Goal: Transaction & Acquisition: Purchase product/service

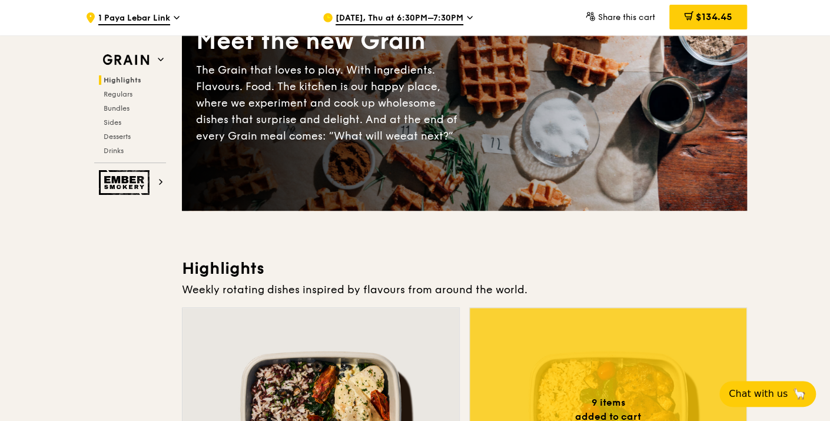
scroll to position [65, 0]
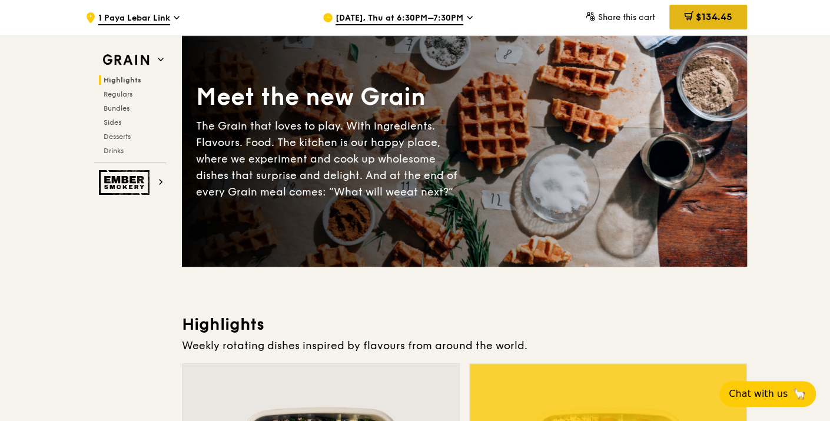
click at [699, 11] on div "$134.45" at bounding box center [708, 17] width 78 height 25
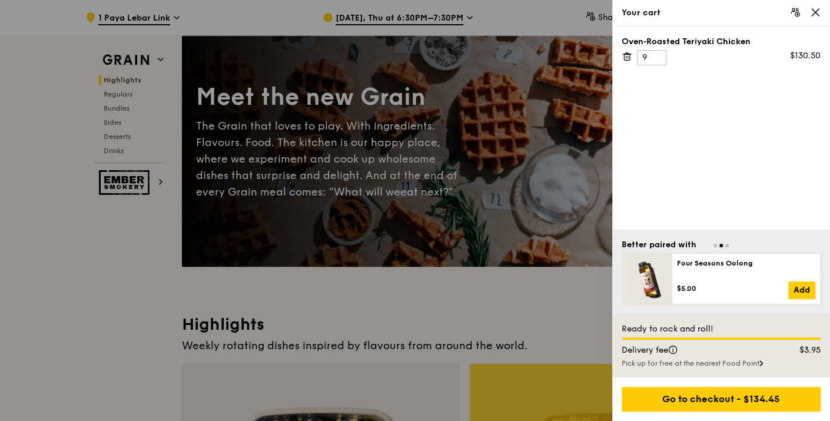
click at [815, 12] on icon at bounding box center [815, 12] width 7 height 7
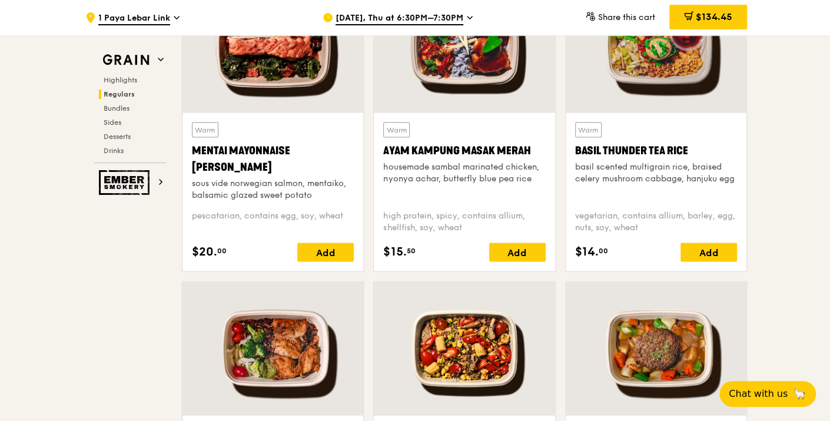
scroll to position [1111, 0]
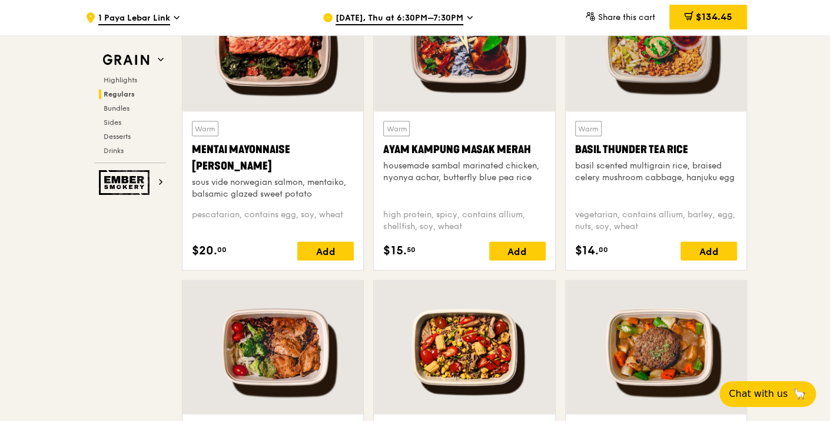
click at [457, 19] on span "[DATE], Thu at 6:30PM–7:30PM" at bounding box center [399, 18] width 128 height 13
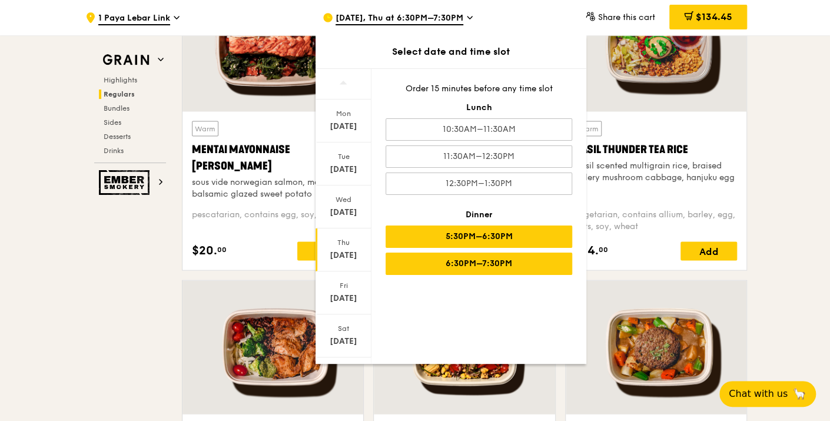
click at [523, 232] on div "5:30PM–6:30PM" at bounding box center [478, 236] width 187 height 22
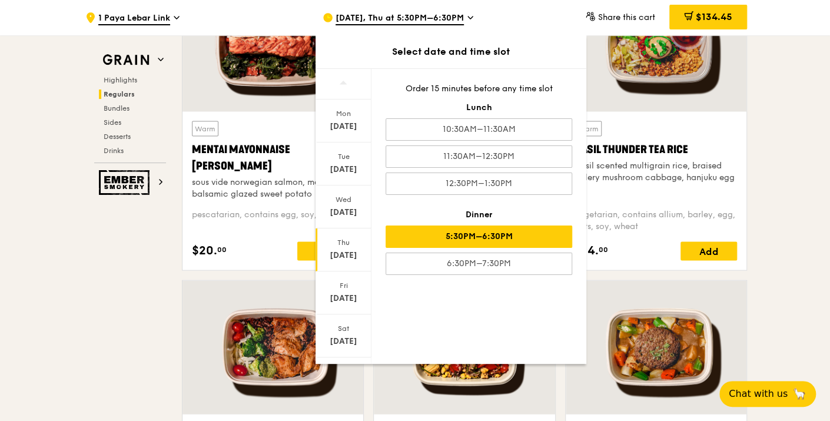
click at [747, 135] on div "Warm Basil Thunder Tea [PERSON_NAME] scented multigrain rice, braised celery mu…" at bounding box center [655, 128] width 191 height 302
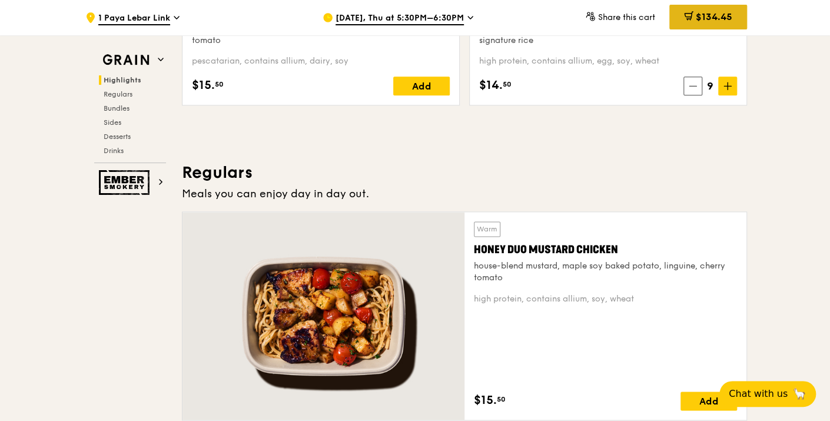
scroll to position [654, 0]
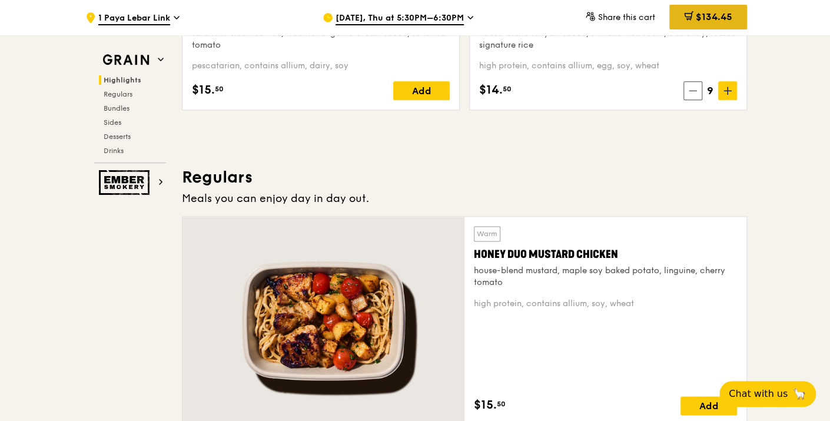
click at [689, 16] on icon at bounding box center [688, 15] width 9 height 9
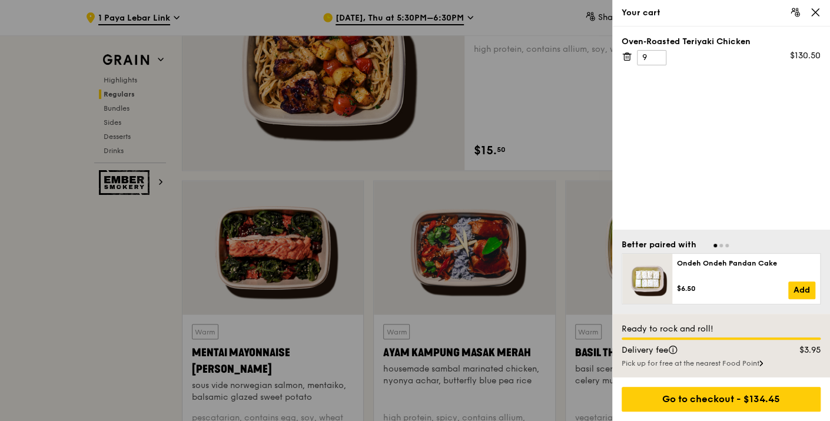
scroll to position [915, 0]
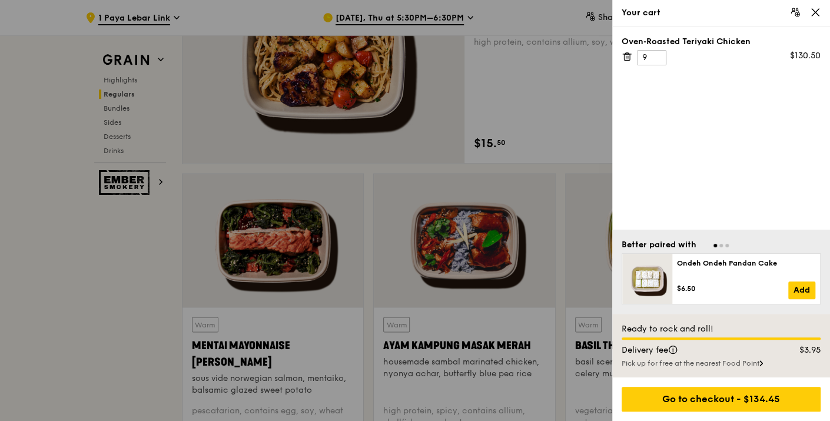
click at [5, 271] on div at bounding box center [415, 210] width 830 height 421
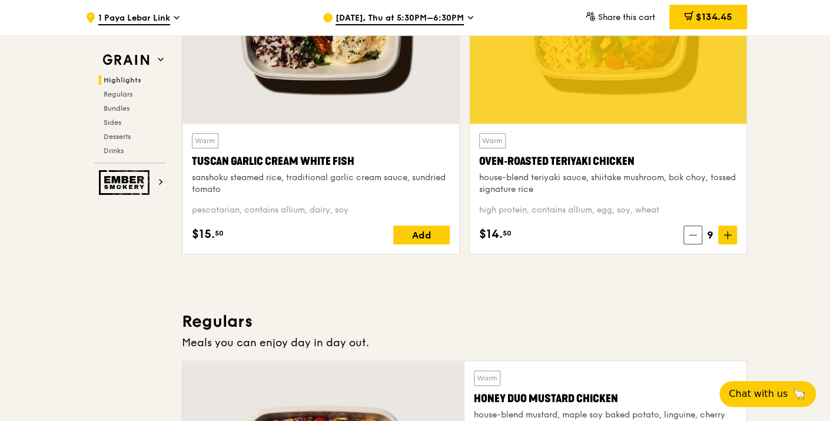
scroll to position [392, 0]
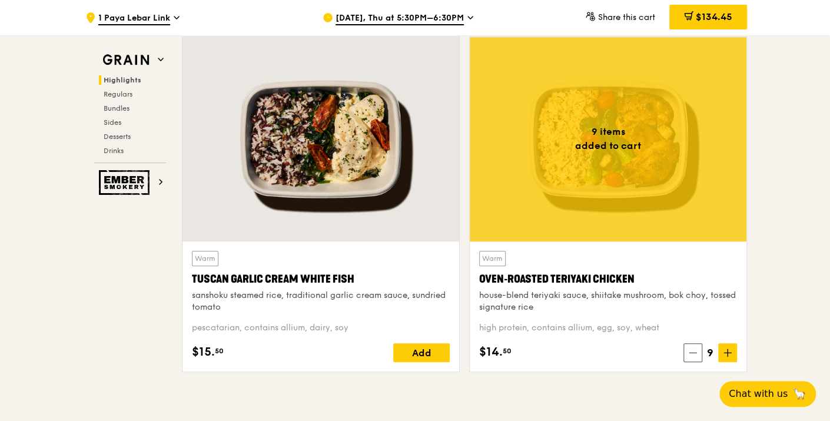
click at [568, 150] on div at bounding box center [608, 139] width 277 height 204
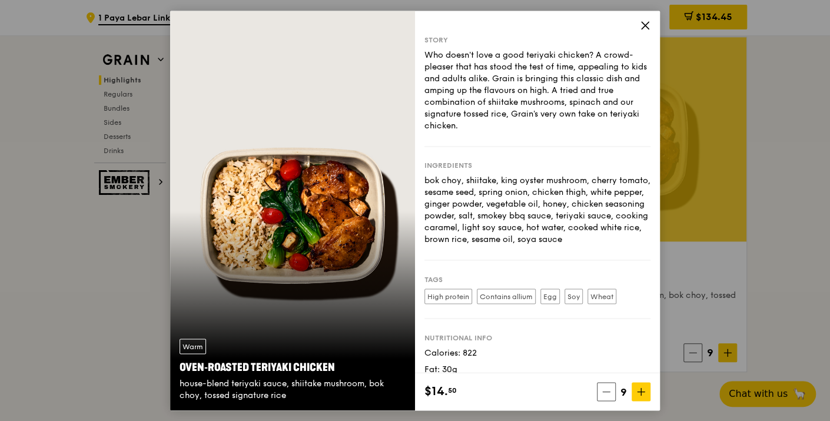
click at [620, 28] on div "Story Who doesn't love a good teriyaki chicken? A crowd-pleaser that has stood …" at bounding box center [537, 192] width 245 height 362
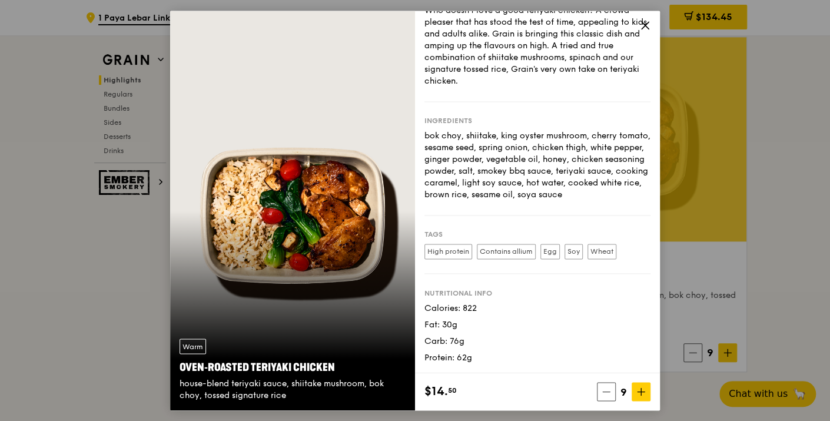
click at [612, 402] on div "$14. 50 9" at bounding box center [537, 392] width 245 height 38
click at [613, 386] on span at bounding box center [606, 391] width 19 height 19
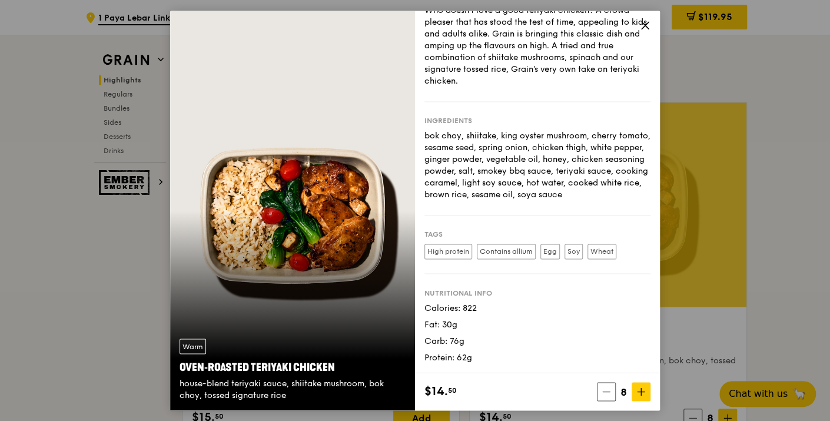
click at [640, 25] on icon at bounding box center [645, 25] width 11 height 11
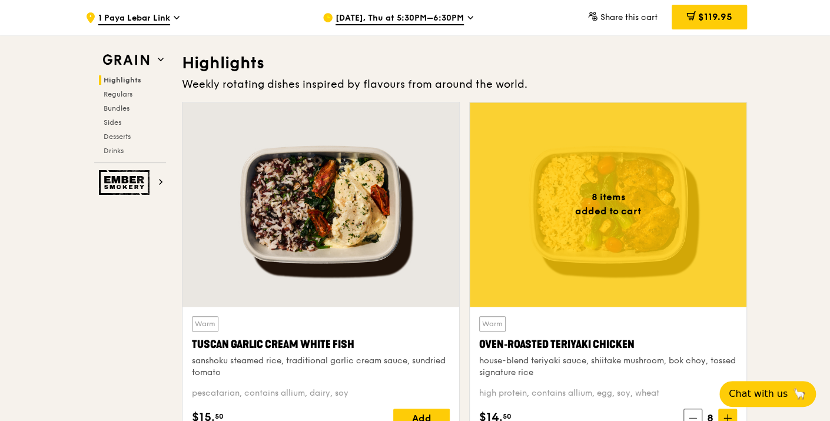
click at [709, 22] on span "$119.95" at bounding box center [715, 16] width 34 height 11
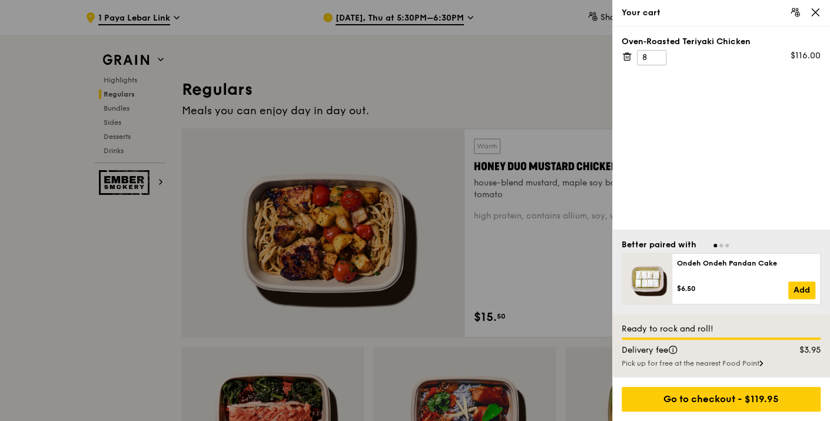
scroll to position [850, 0]
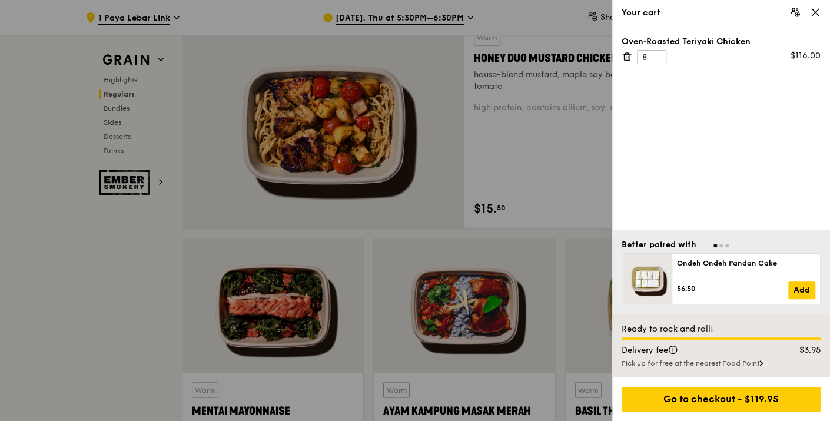
click at [707, 417] on div "Go to checkout - $119.95" at bounding box center [721, 399] width 218 height 44
click at [711, 404] on div "Go to checkout - $119.95" at bounding box center [720, 399] width 199 height 25
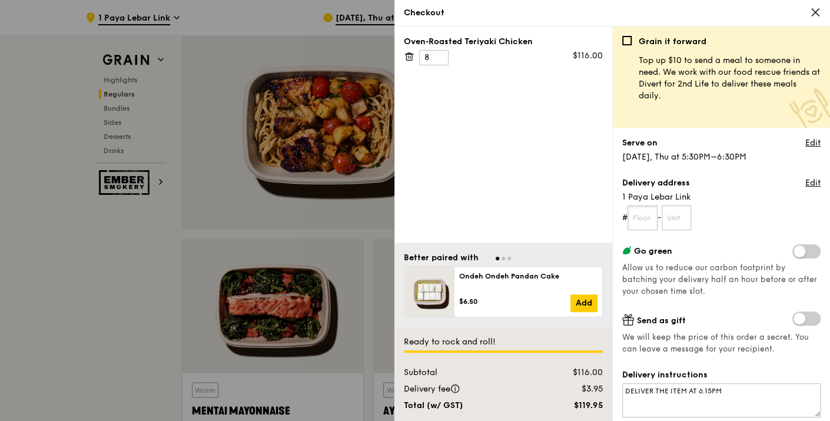
click at [643, 218] on input "text" at bounding box center [642, 217] width 30 height 25
type input "06"
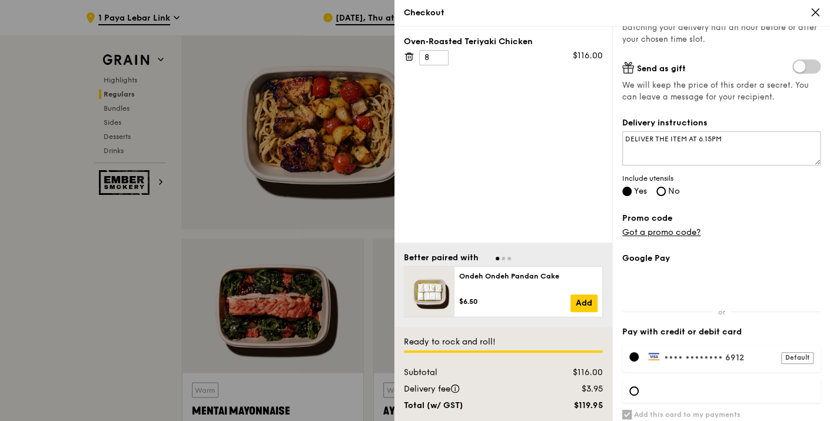
scroll to position [261, 0]
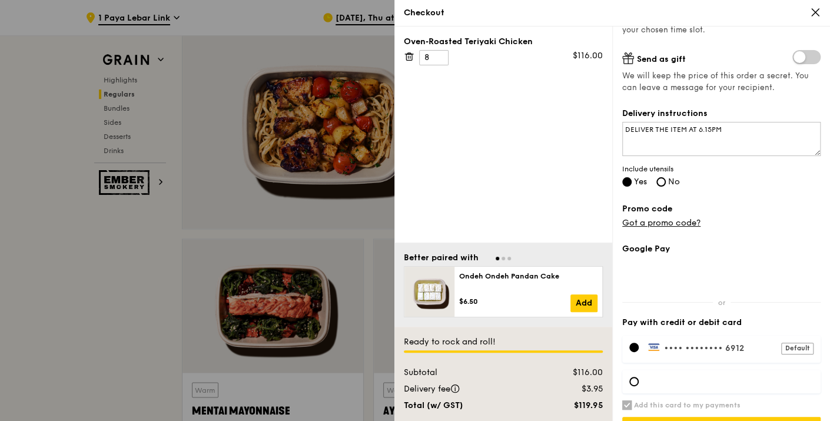
type input "03"
click at [152, 245] on div at bounding box center [415, 210] width 830 height 421
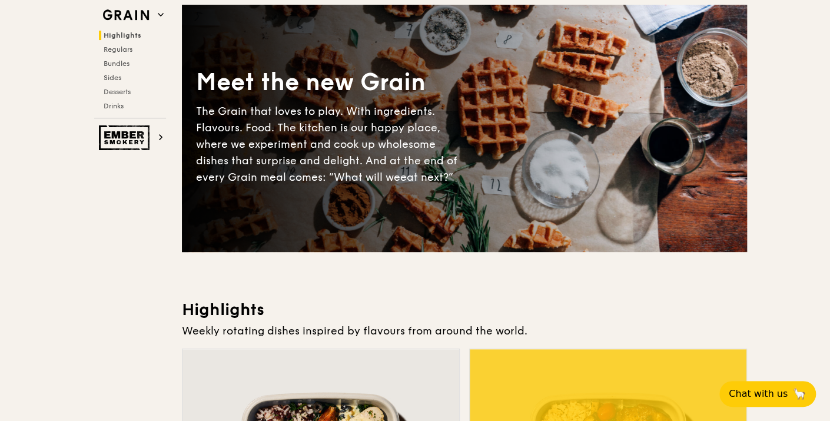
scroll to position [0, 0]
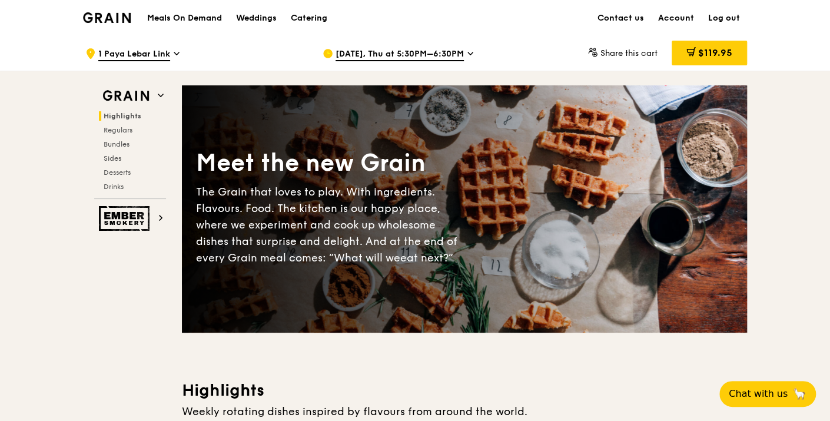
click at [108, 18] on img at bounding box center [107, 17] width 48 height 11
click at [710, 52] on span "$119.95" at bounding box center [715, 52] width 34 height 11
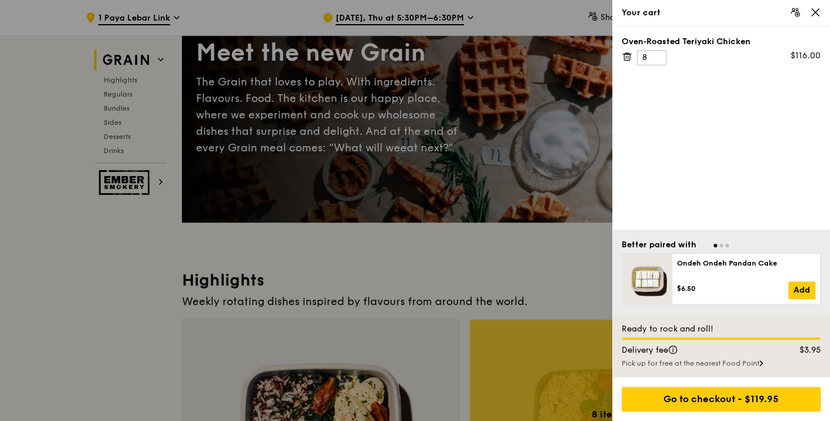
scroll to position [196, 0]
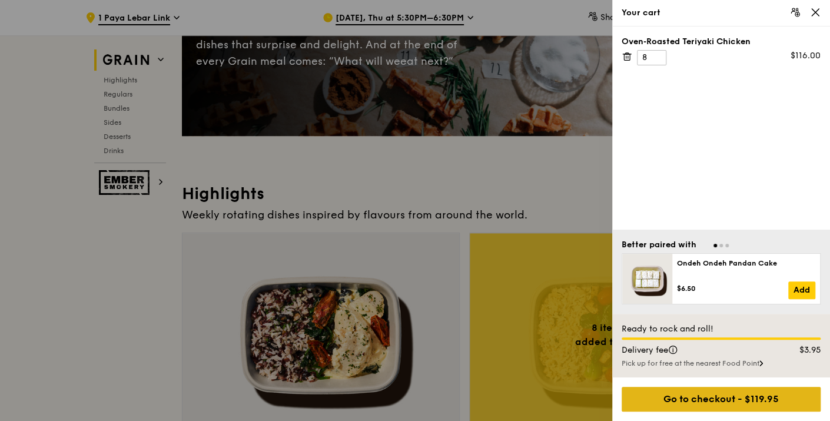
click at [752, 404] on div "Go to checkout - $119.95" at bounding box center [720, 399] width 199 height 25
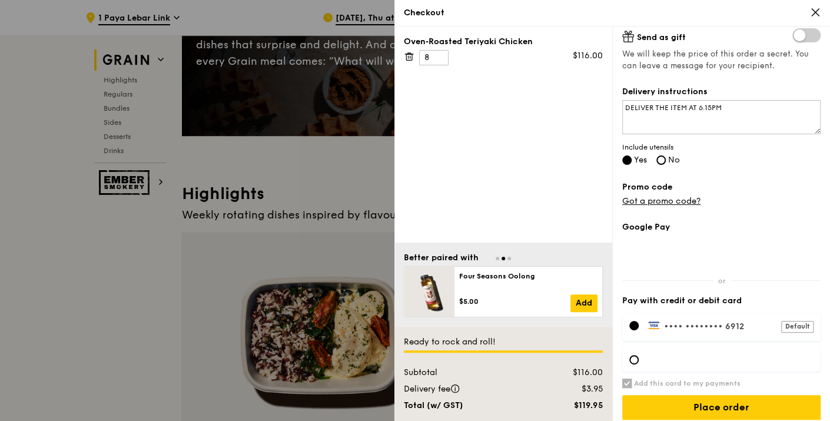
scroll to position [290, 0]
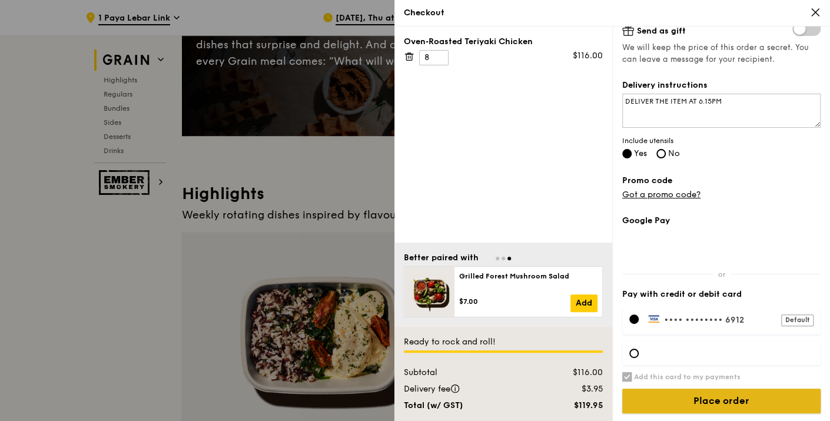
click at [734, 400] on input "Place order" at bounding box center [721, 400] width 198 height 25
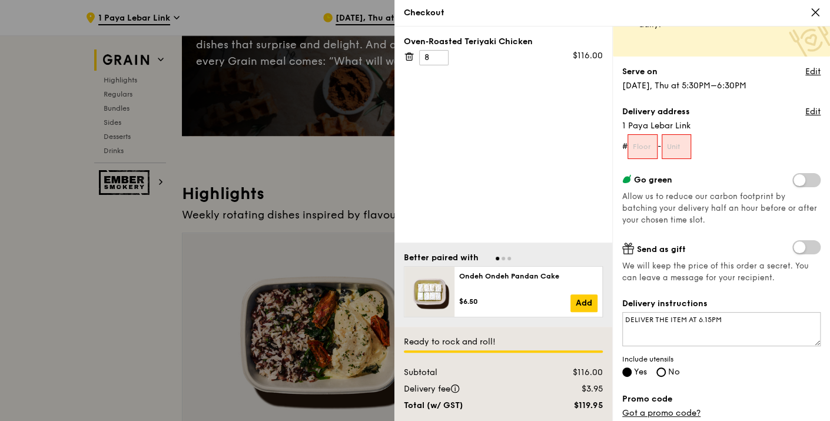
scroll to position [0, 0]
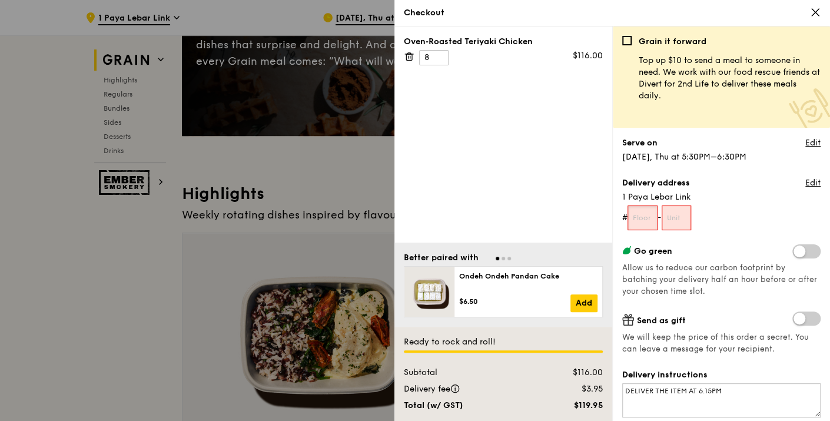
click at [651, 221] on input "text" at bounding box center [642, 217] width 30 height 25
type input "06"
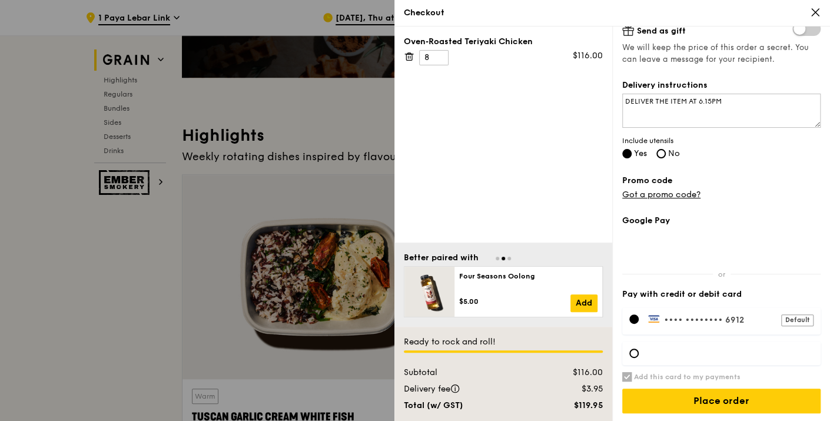
scroll to position [327, 0]
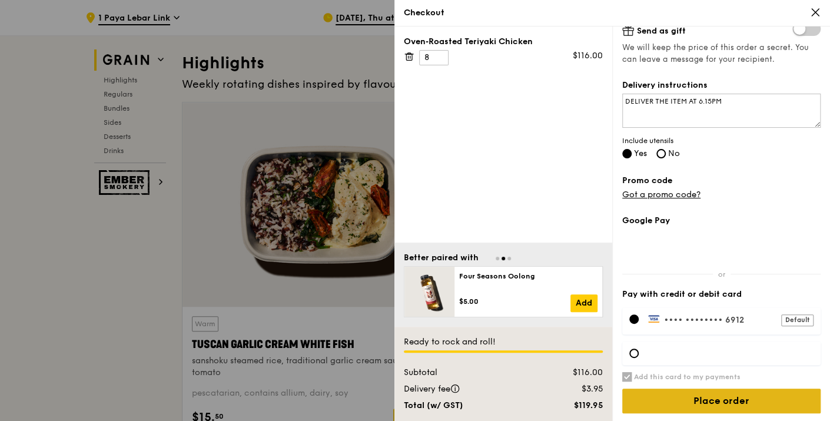
type input "03"
click at [733, 407] on input "Place order" at bounding box center [721, 400] width 198 height 25
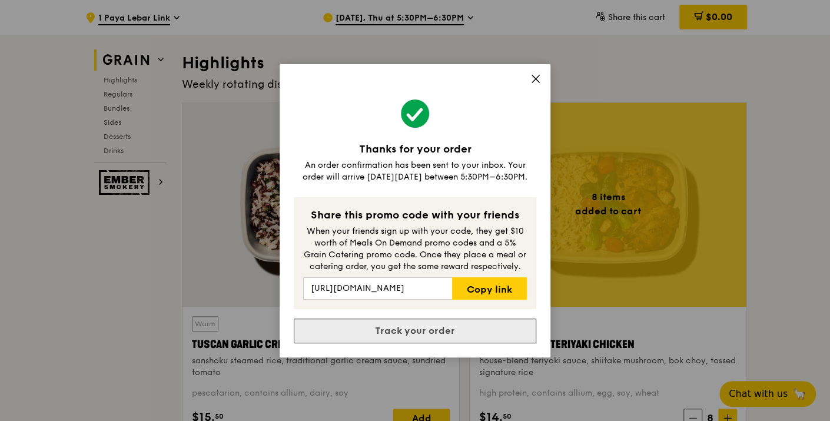
click at [478, 337] on link "Track your order" at bounding box center [415, 330] width 242 height 25
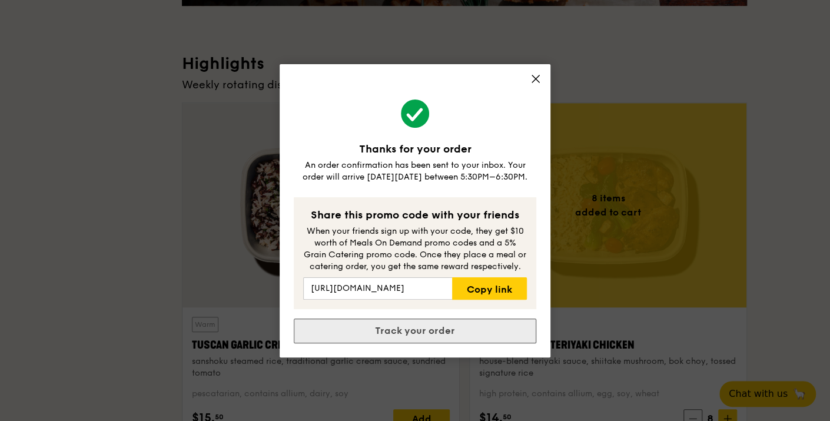
scroll to position [0, 0]
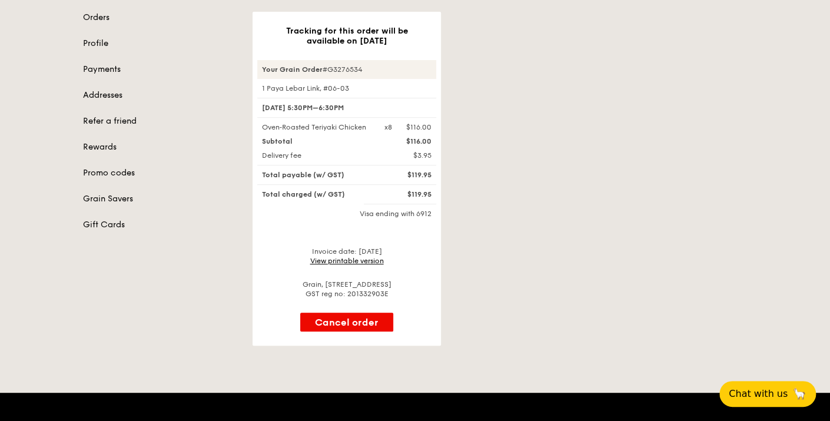
scroll to position [65, 0]
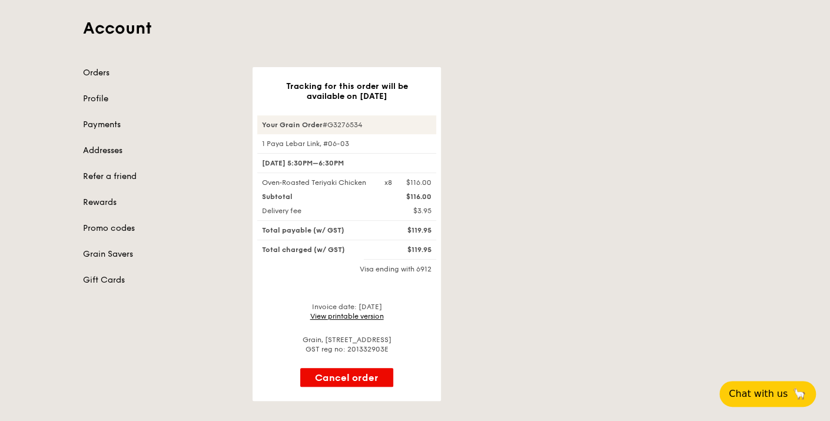
click at [738, 182] on div "Tracking for this order will be available on [DATE] Your Grain Order #G3276534 …" at bounding box center [499, 234] width 508 height 334
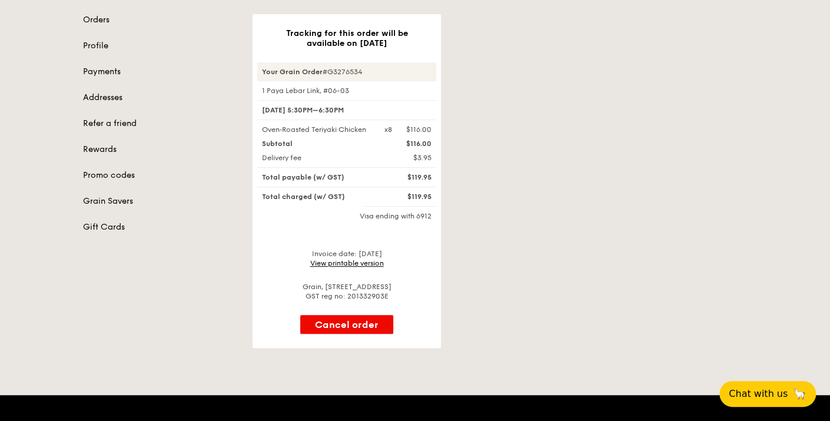
scroll to position [131, 0]
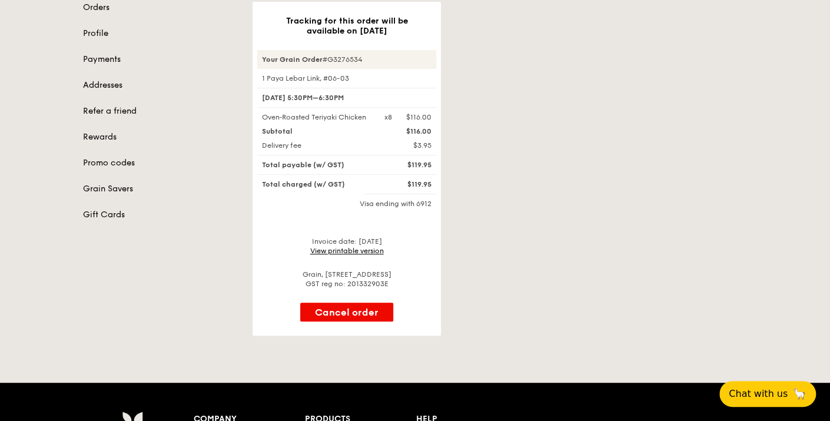
click at [623, 211] on div "Tracking for this order will be available on [DATE] Your Grain Order #G3276534 …" at bounding box center [499, 169] width 508 height 334
click at [692, 204] on div "Tracking for this order will be available on [DATE] Your Grain Order #G3276534 …" at bounding box center [499, 169] width 508 height 334
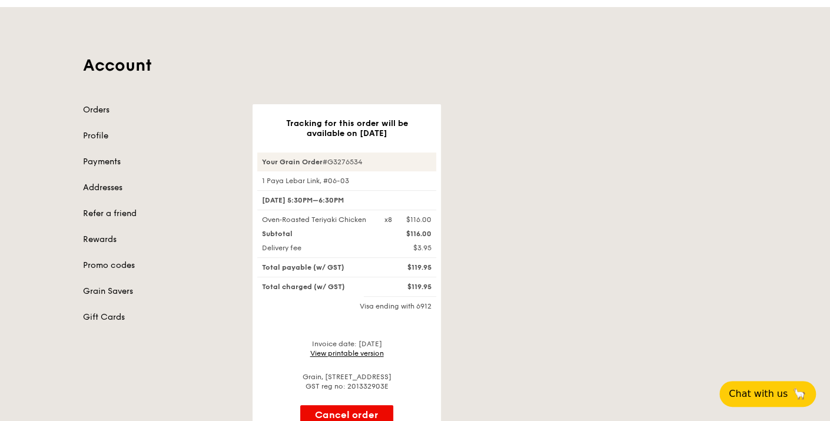
scroll to position [0, 0]
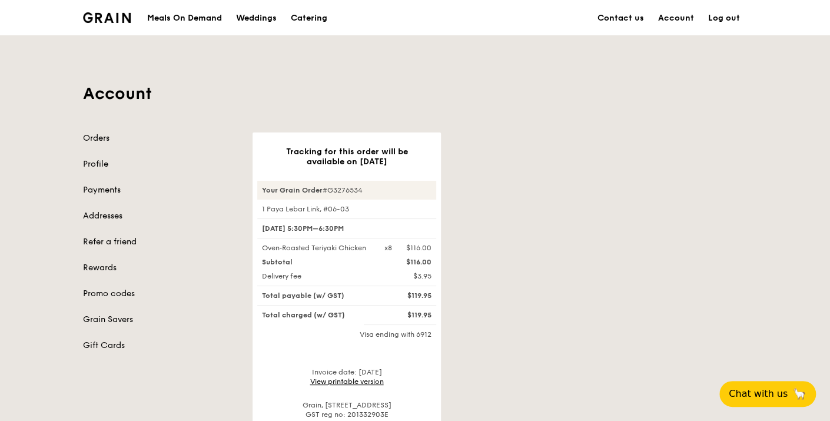
click at [175, 21] on div "Meals On Demand" at bounding box center [184, 18] width 75 height 35
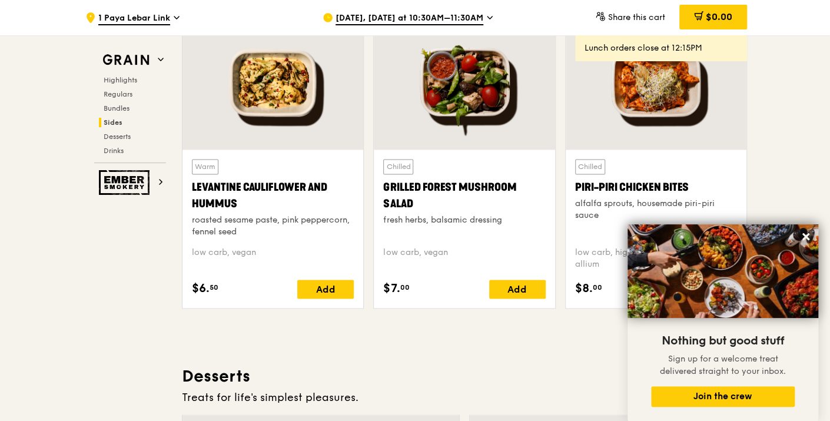
scroll to position [2943, 0]
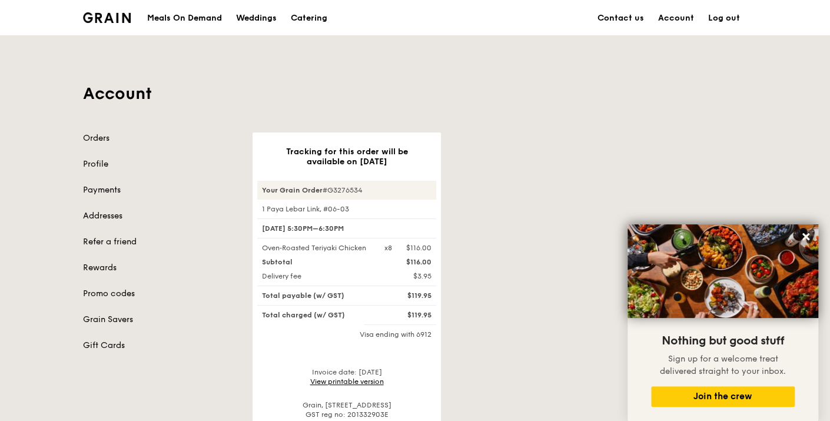
click at [124, 19] on img at bounding box center [107, 17] width 48 height 11
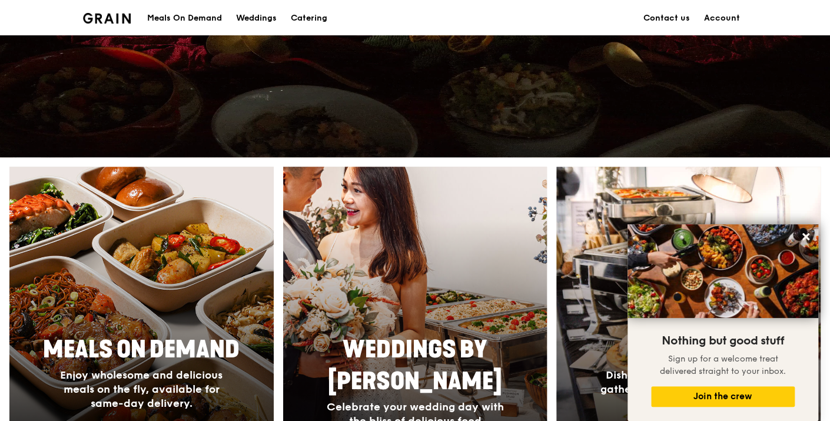
scroll to position [457, 0]
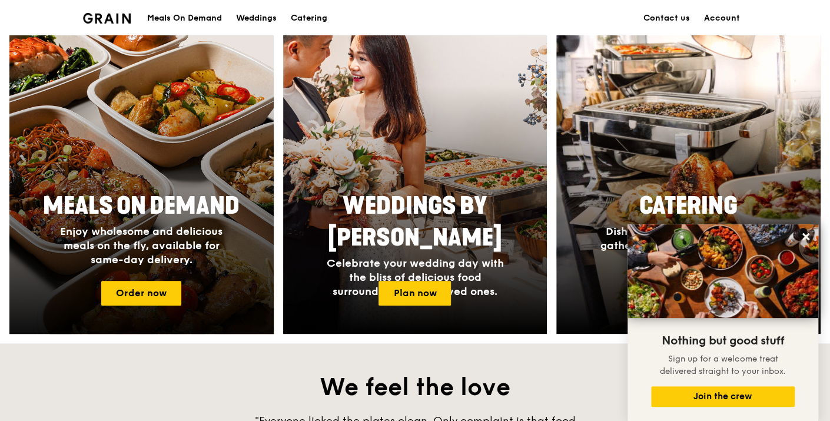
click at [192, 287] on div at bounding box center [141, 179] width 291 height 342
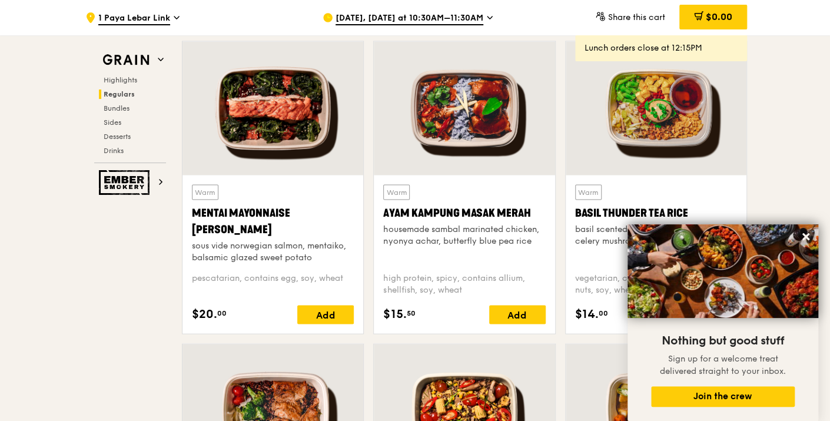
scroll to position [1242, 0]
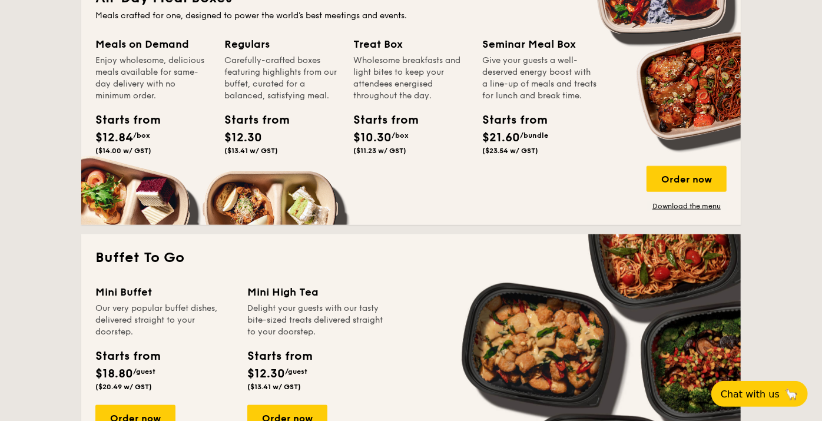
scroll to position [719, 0]
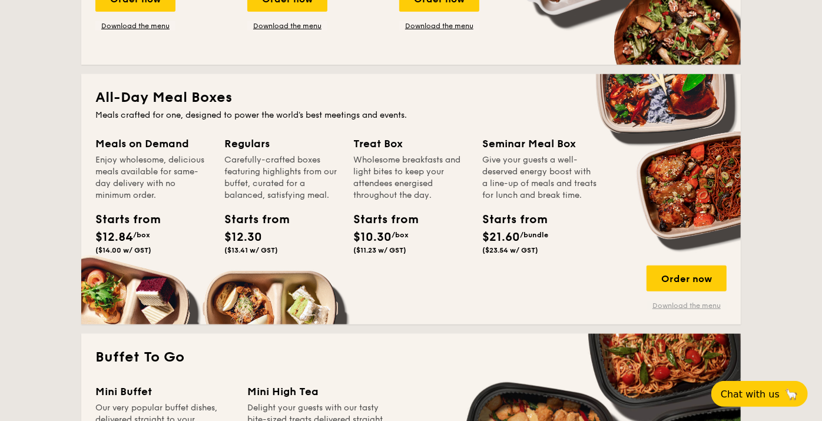
click at [707, 306] on link "Download the menu" at bounding box center [686, 305] width 80 height 9
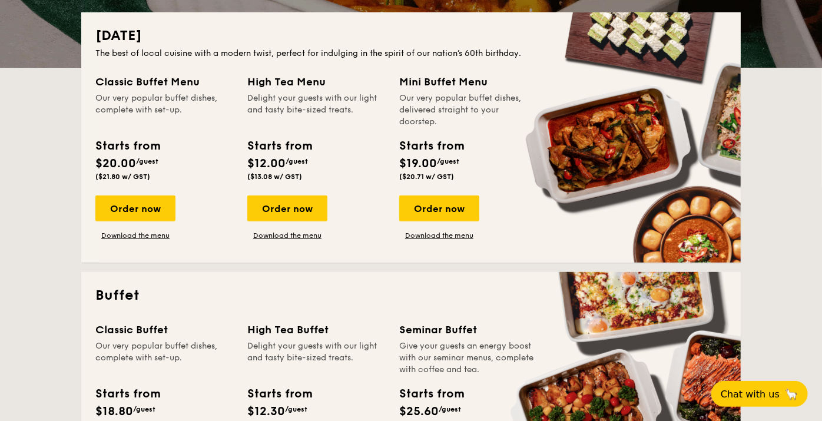
scroll to position [261, 0]
